Goal: Task Accomplishment & Management: Use online tool/utility

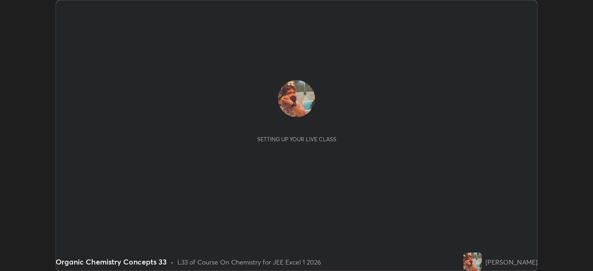
scroll to position [271, 592]
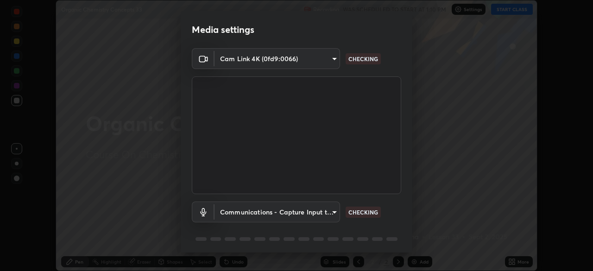
type input "134d1b19bf6860d587459906a7679876aeb3e381516b9be6bb745b9f97a347e3"
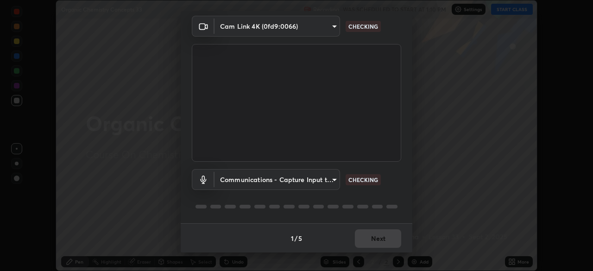
scroll to position [33, 0]
click at [292, 176] on body "Erase all Organic Chemistry Concepts 33 Recording WAS SCHEDULED TO START AT 1:1…" at bounding box center [296, 135] width 593 height 271
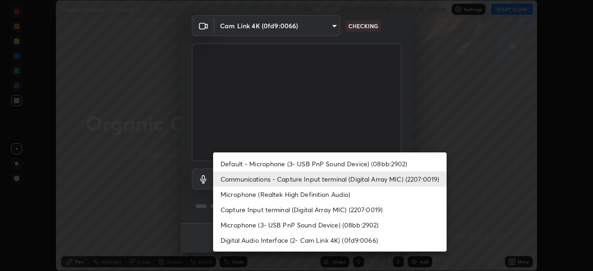
click at [294, 162] on li "Default - Microphone (3- USB PnP Sound Device) (08bb:2902)" at bounding box center [329, 163] width 233 height 15
type input "default"
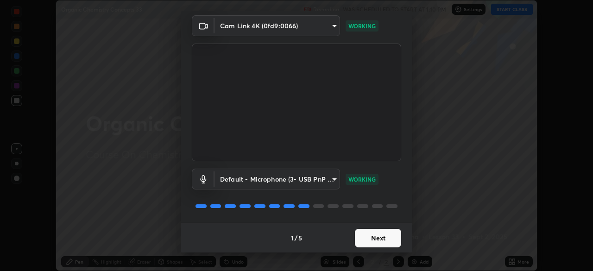
click at [370, 237] on button "Next" at bounding box center [378, 238] width 46 height 19
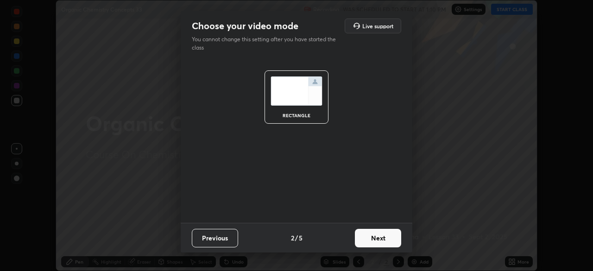
scroll to position [0, 0]
click at [370, 237] on button "Next" at bounding box center [378, 238] width 46 height 19
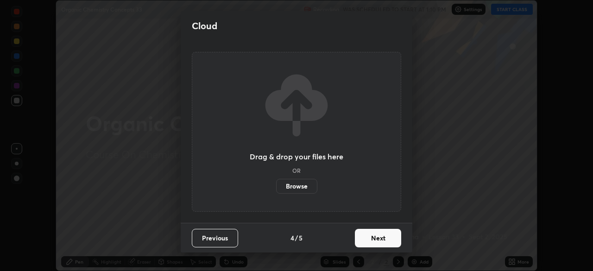
click at [376, 238] on button "Next" at bounding box center [378, 238] width 46 height 19
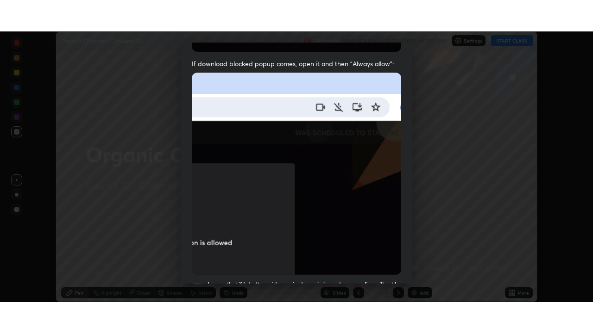
scroll to position [222, 0]
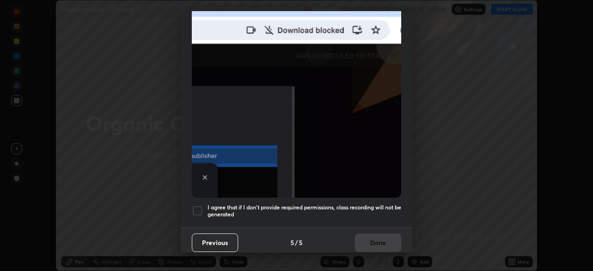
click at [196, 205] on div at bounding box center [197, 210] width 11 height 11
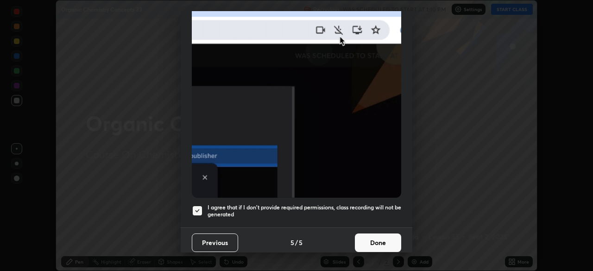
click at [372, 233] on button "Done" at bounding box center [378, 242] width 46 height 19
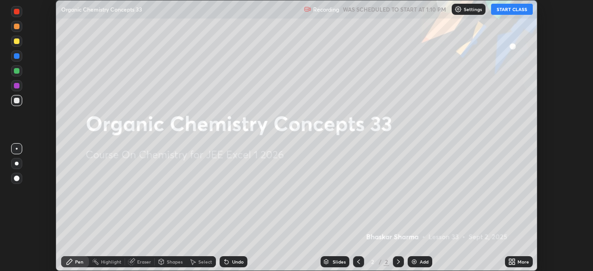
click at [500, 9] on button "START CLASS" at bounding box center [512, 9] width 42 height 11
click at [513, 263] on icon at bounding box center [513, 263] width 2 height 2
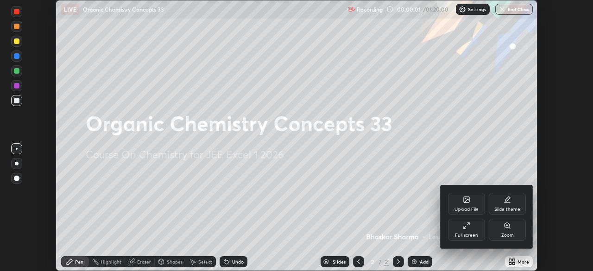
click at [469, 229] on icon at bounding box center [466, 225] width 7 height 7
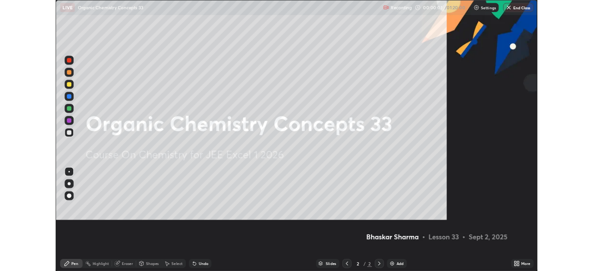
scroll to position [333, 593]
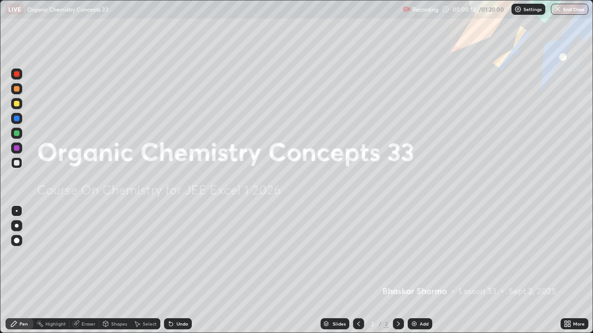
click at [426, 270] on div "Add" at bounding box center [420, 324] width 25 height 11
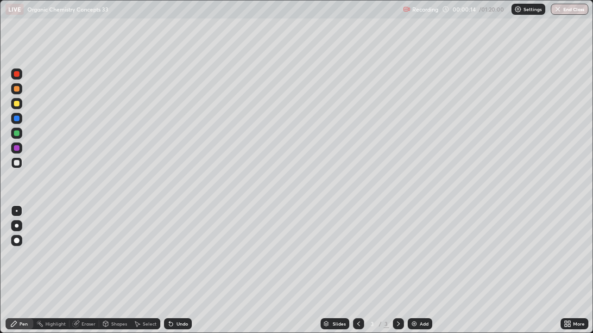
click at [578, 270] on div "More" at bounding box center [579, 324] width 12 height 5
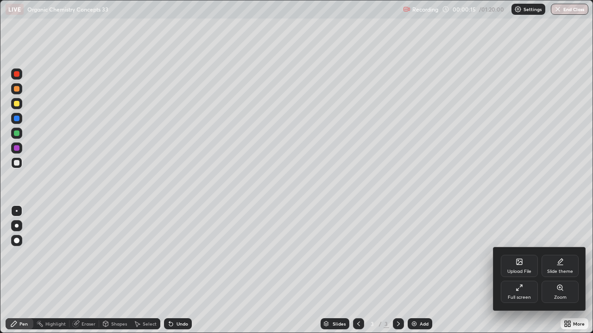
click at [519, 270] on div "Full screen" at bounding box center [519, 292] width 37 height 22
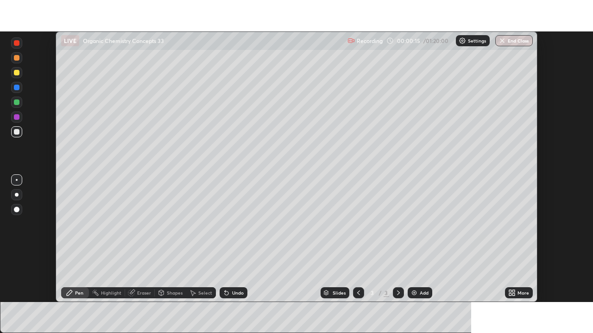
scroll to position [46040, 45718]
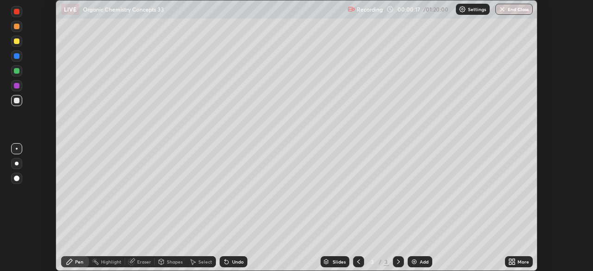
click at [521, 262] on div "More" at bounding box center [523, 261] width 12 height 5
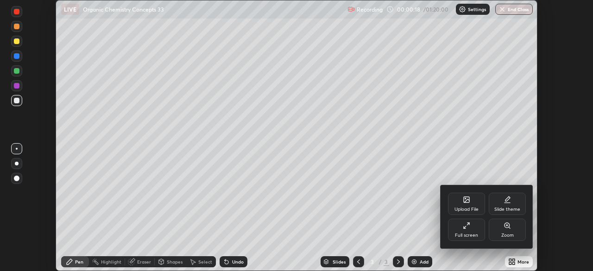
click at [474, 233] on div "Full screen" at bounding box center [466, 235] width 23 height 5
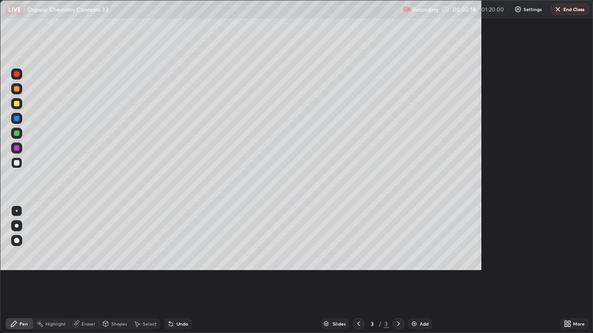
scroll to position [333, 593]
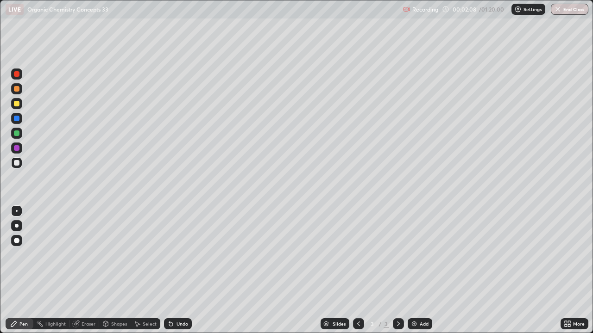
click at [21, 132] on div at bounding box center [16, 133] width 11 height 11
click at [424, 270] on div "Add" at bounding box center [424, 324] width 9 height 5
click at [181, 270] on div "Undo" at bounding box center [182, 324] width 12 height 5
click at [17, 164] on div at bounding box center [17, 163] width 6 height 6
click at [91, 270] on div "Eraser" at bounding box center [89, 324] width 14 height 5
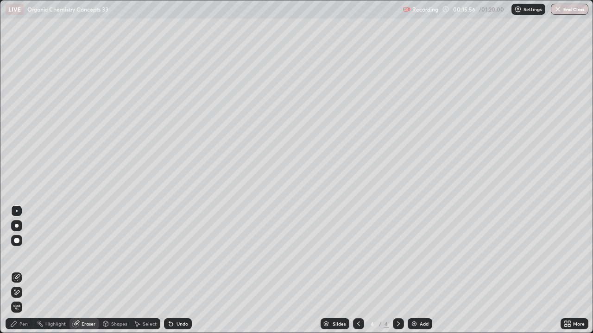
click at [24, 270] on div "Pen" at bounding box center [23, 324] width 8 height 5
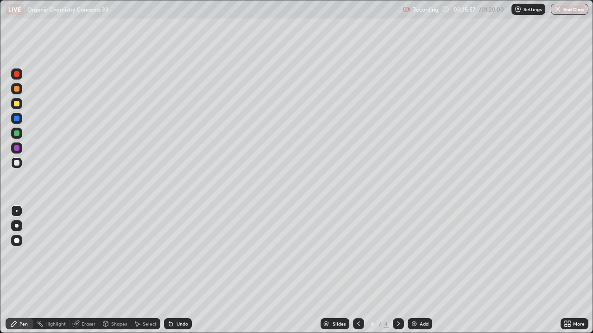
click at [18, 136] on div at bounding box center [17, 134] width 6 height 6
click at [183, 270] on div "Undo" at bounding box center [182, 324] width 12 height 5
click at [426, 270] on div "Add" at bounding box center [424, 324] width 9 height 5
click at [90, 270] on div "Eraser" at bounding box center [89, 324] width 14 height 5
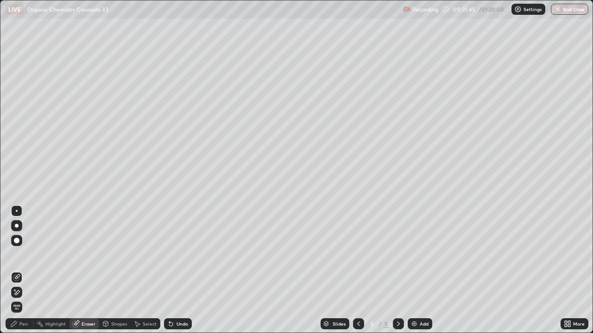
click at [24, 270] on div "Pen" at bounding box center [23, 324] width 8 height 5
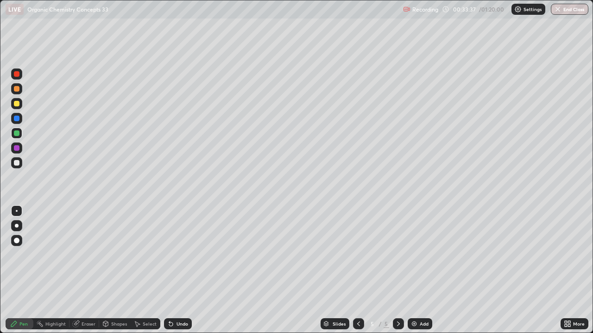
click at [90, 270] on div "Eraser" at bounding box center [89, 324] width 14 height 5
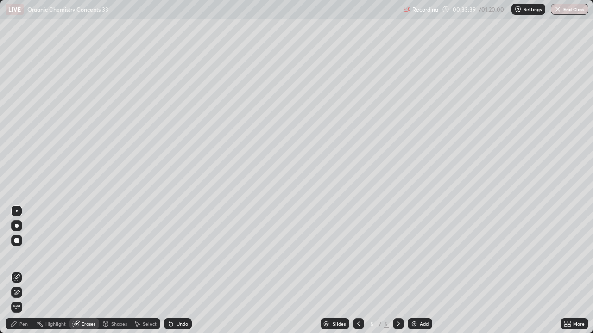
click at [22, 270] on div "Pen" at bounding box center [23, 324] width 8 height 5
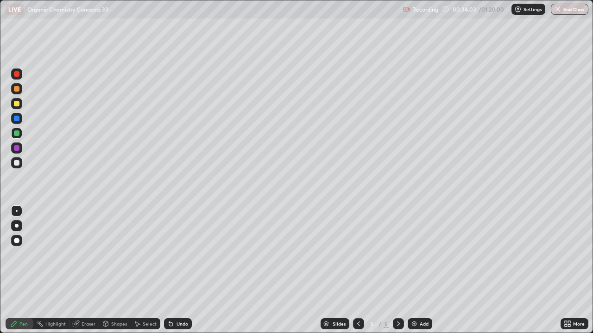
click at [89, 270] on div "Eraser" at bounding box center [89, 324] width 14 height 5
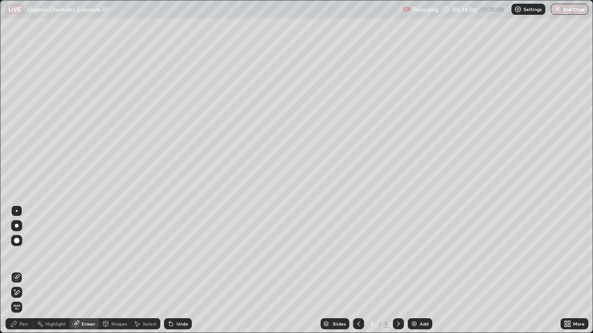
click at [25, 270] on div "Pen" at bounding box center [23, 324] width 8 height 5
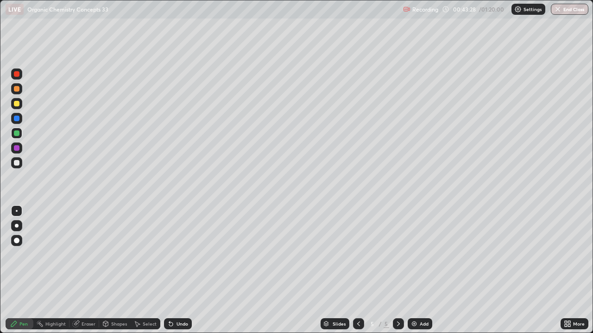
click at [399, 270] on icon at bounding box center [398, 323] width 7 height 7
click at [427, 270] on div "Add" at bounding box center [424, 324] width 9 height 5
click at [182, 270] on div "Undo" at bounding box center [182, 324] width 12 height 5
click at [87, 270] on div "Eraser" at bounding box center [89, 324] width 14 height 5
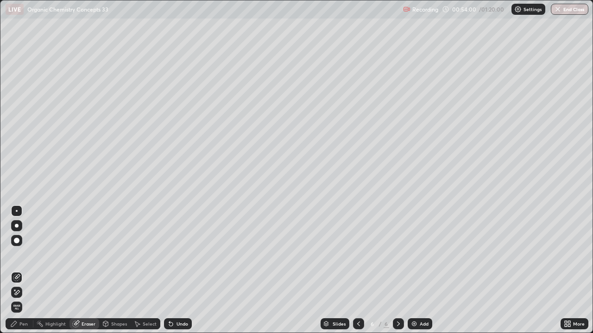
click at [22, 270] on div "Pen" at bounding box center [23, 324] width 8 height 5
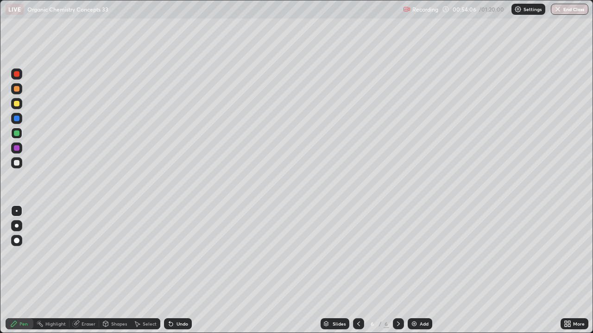
click at [91, 270] on div "Eraser" at bounding box center [89, 324] width 14 height 5
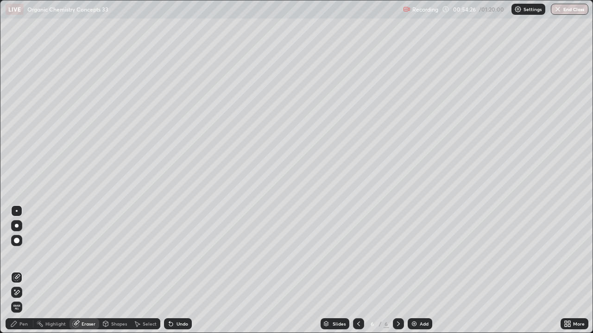
click at [30, 270] on div "Pen" at bounding box center [20, 324] width 28 height 11
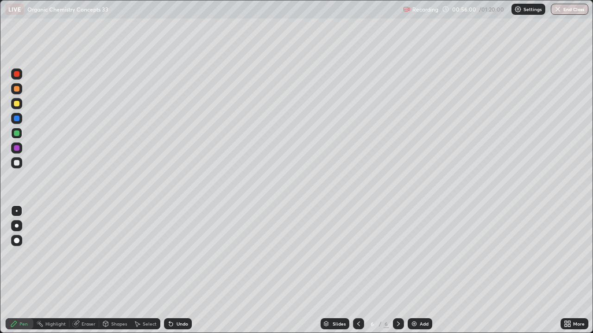
click at [182, 270] on div "Undo" at bounding box center [182, 324] width 12 height 5
click at [180, 270] on div "Undo" at bounding box center [182, 324] width 12 height 5
click at [398, 270] on icon at bounding box center [398, 324] width 3 height 5
click at [426, 270] on div "Add" at bounding box center [424, 324] width 9 height 5
click at [182, 270] on div "Undo" at bounding box center [182, 324] width 12 height 5
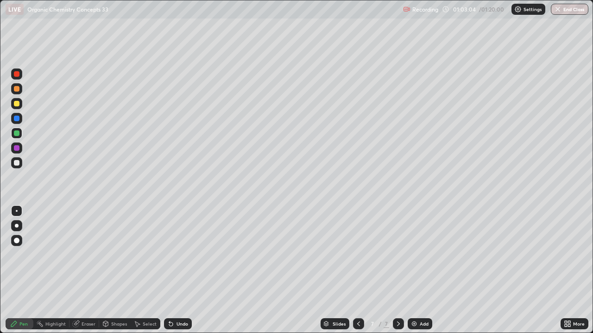
click at [92, 270] on div "Eraser" at bounding box center [89, 324] width 14 height 5
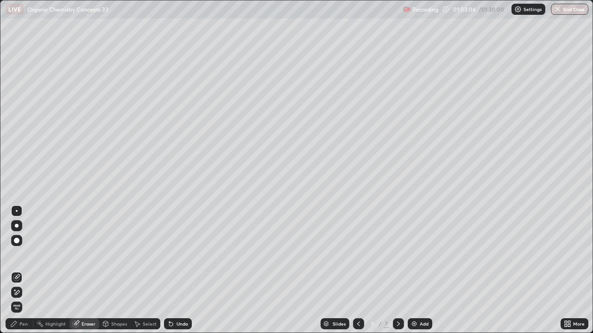
click at [26, 270] on div "Pen" at bounding box center [23, 324] width 8 height 5
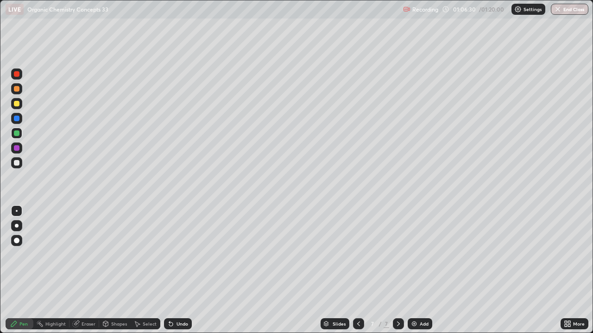
click at [569, 12] on button "End Class" at bounding box center [570, 9] width 38 height 11
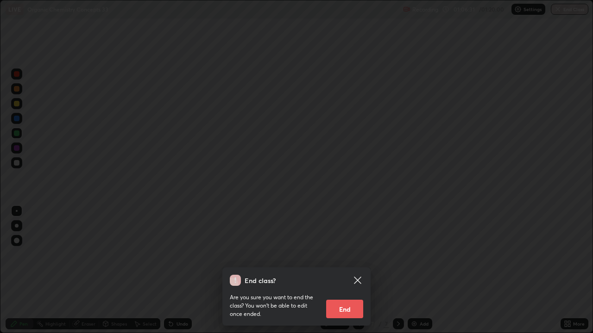
click at [346, 270] on button "End" at bounding box center [344, 309] width 37 height 19
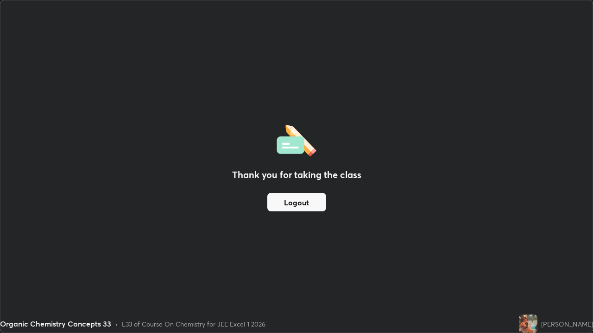
click at [305, 206] on button "Logout" at bounding box center [296, 202] width 59 height 19
click at [303, 203] on button "Logout" at bounding box center [296, 202] width 59 height 19
